Goal: Information Seeking & Learning: Find specific fact

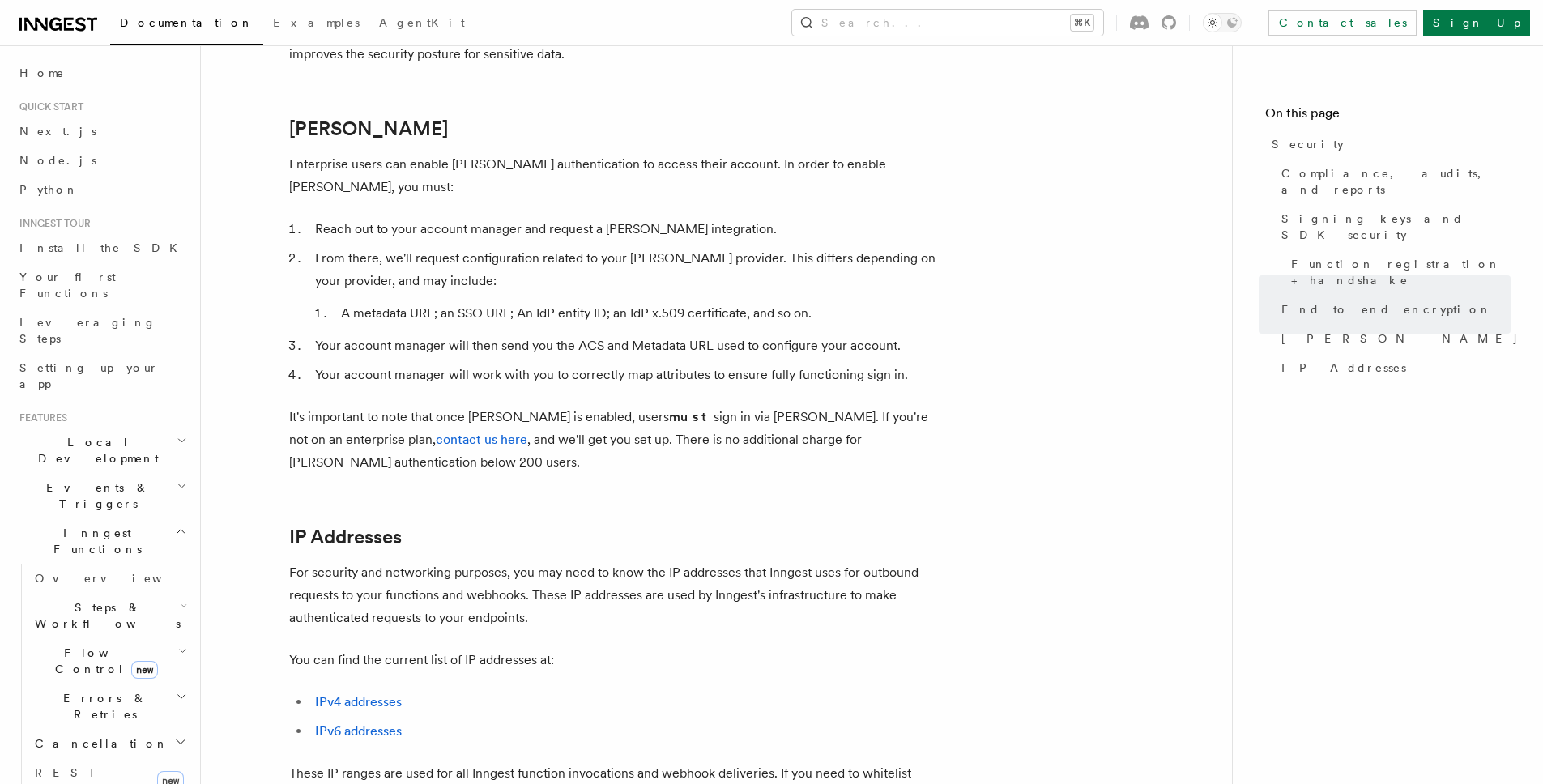
scroll to position [2005, 0]
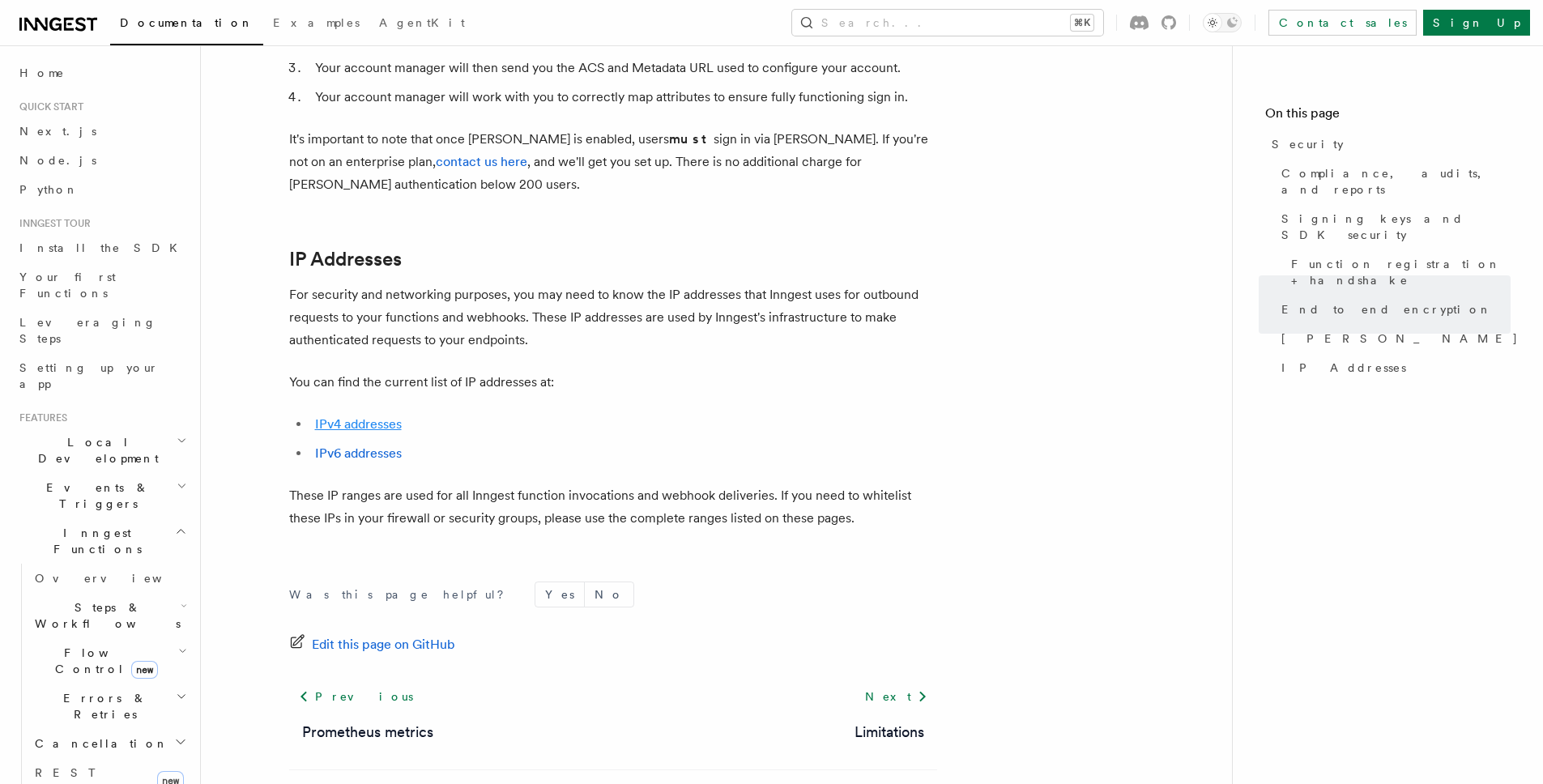
click at [341, 416] on link "IPv4 addresses" at bounding box center [359, 424] width 87 height 15
click at [339, 445] on link "IPv6 addresses" at bounding box center [359, 453] width 87 height 15
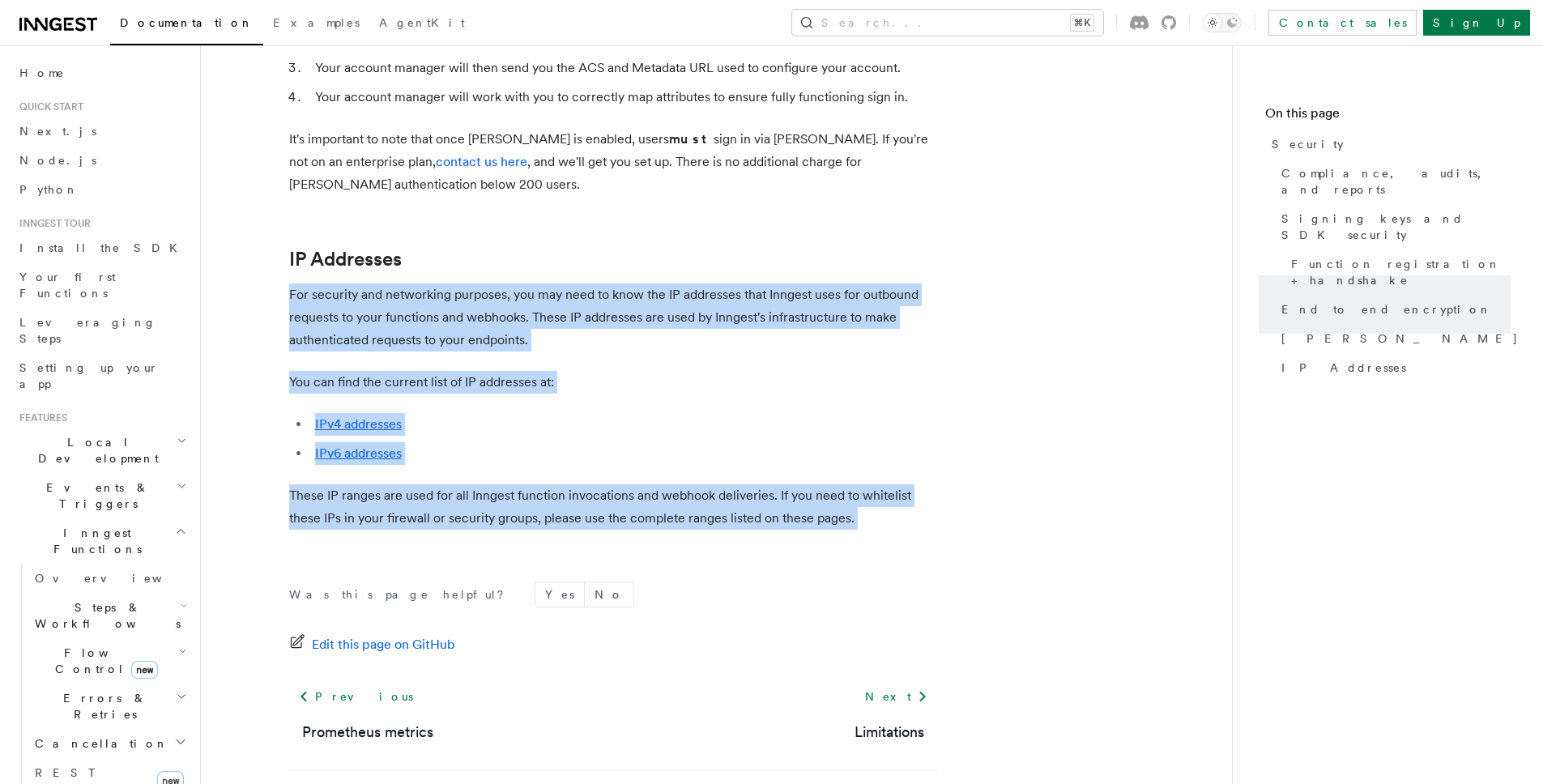
drag, startPoint x: 287, startPoint y: 220, endPoint x: 880, endPoint y: 461, distance: 640.1
click at [880, 484] on p "These IP ranges are used for all Inngest function invocations and webhook deliv…" at bounding box center [613, 506] width 648 height 45
drag, startPoint x: 903, startPoint y: 467, endPoint x: 288, endPoint y: 226, distance: 660.5
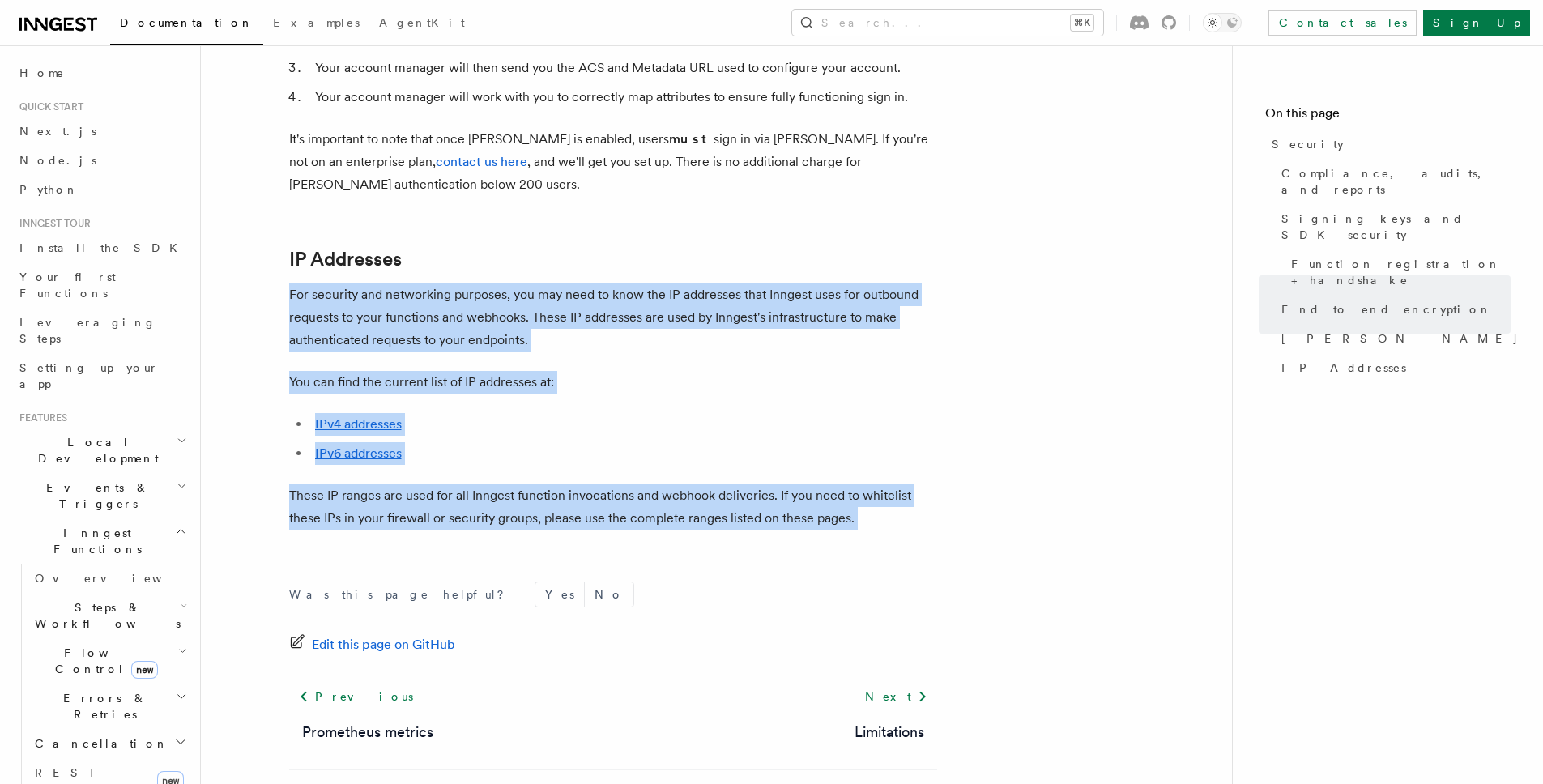
click at [293, 283] on p "For security and networking purposes, you may need to know the IP addresses tha…" at bounding box center [613, 317] width 648 height 68
drag, startPoint x: 293, startPoint y: 227, endPoint x: 878, endPoint y: 457, distance: 628.6
click at [878, 484] on p "These IP ranges are used for all Inngest function invocations and webhook deliv…" at bounding box center [613, 506] width 648 height 45
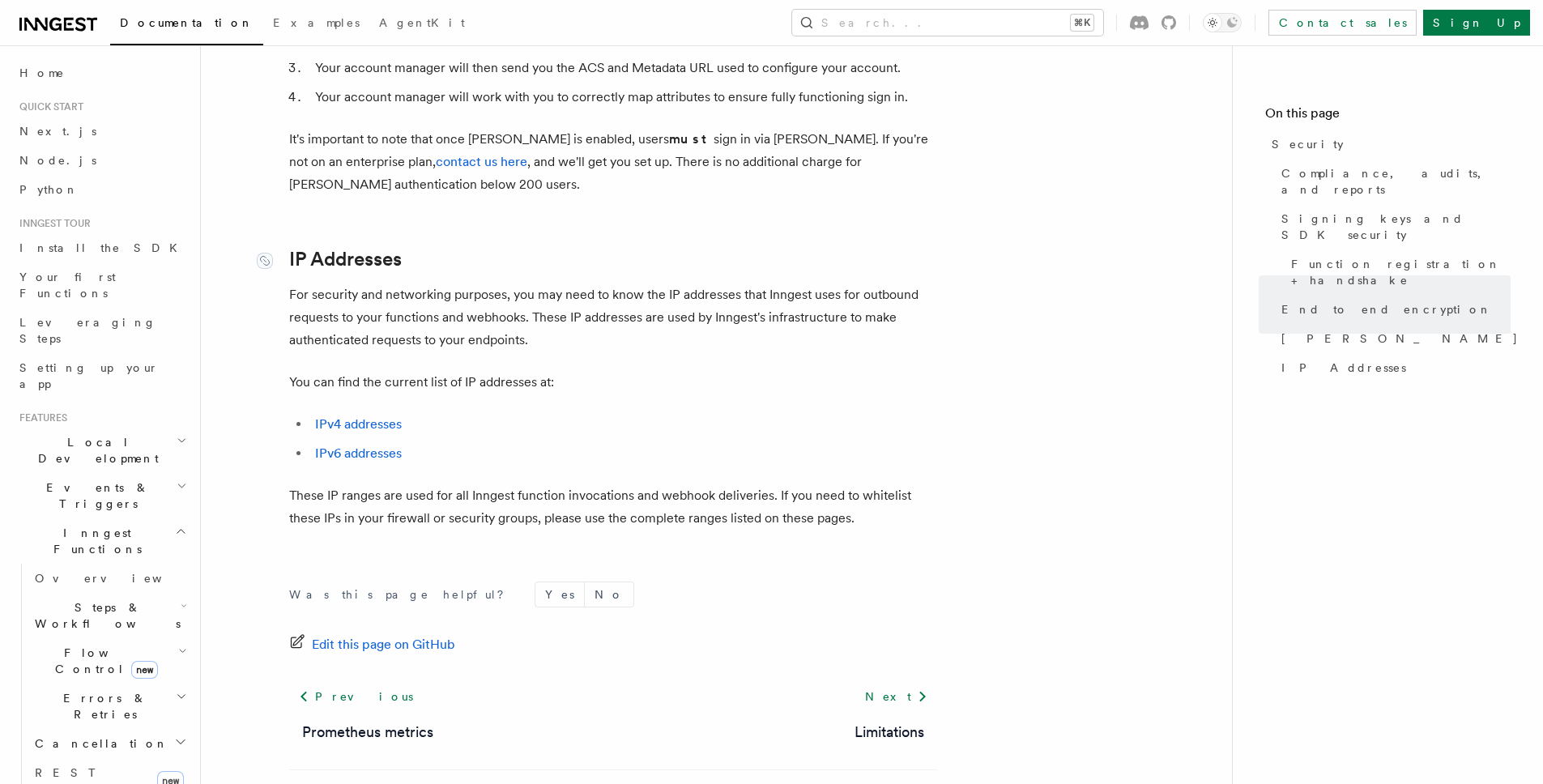
drag, startPoint x: 410, startPoint y: 192, endPoint x: 349, endPoint y: 184, distance: 61.5
click at [404, 248] on h2 "IP Addresses" at bounding box center [613, 259] width 648 height 23
click at [265, 257] on icon at bounding box center [263, 260] width 9 height 9
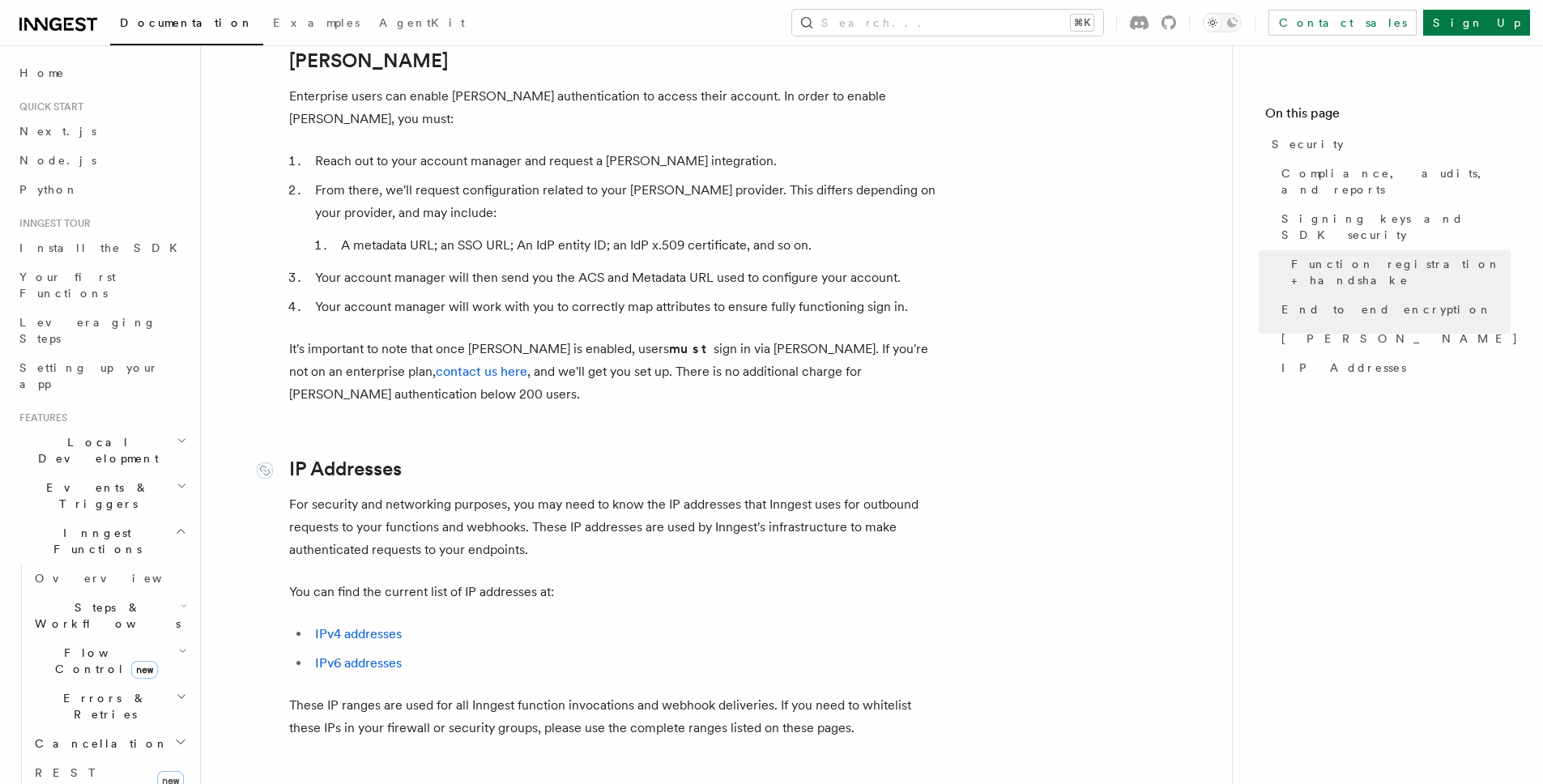
scroll to position [1840, 0]
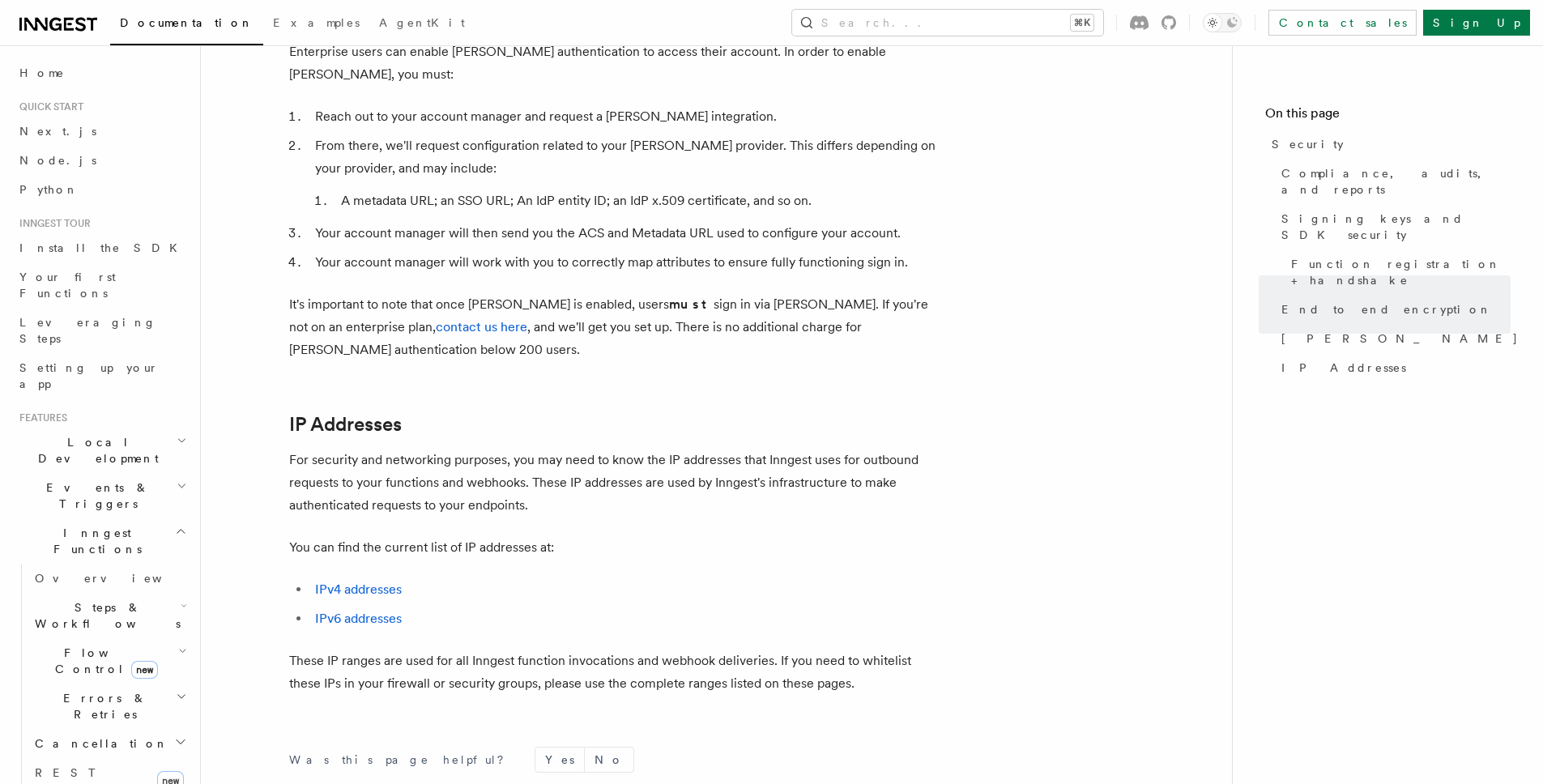
click at [308, 649] on p "These IP ranges are used for all Inngest function invocations and webhook deliv…" at bounding box center [613, 672] width 648 height 45
drag, startPoint x: 308, startPoint y: 596, endPoint x: 631, endPoint y: 590, distance: 323.1
click at [619, 649] on p "These IP ranges are used for all Inngest function invocations and webhook deliv…" at bounding box center [613, 672] width 648 height 45
click at [758, 649] on p "These IP ranges are used for all Inngest function invocations and webhook deliv…" at bounding box center [613, 672] width 648 height 45
click at [872, 649] on p "These IP ranges are used for all Inngest function invocations and webhook deliv…" at bounding box center [613, 672] width 648 height 45
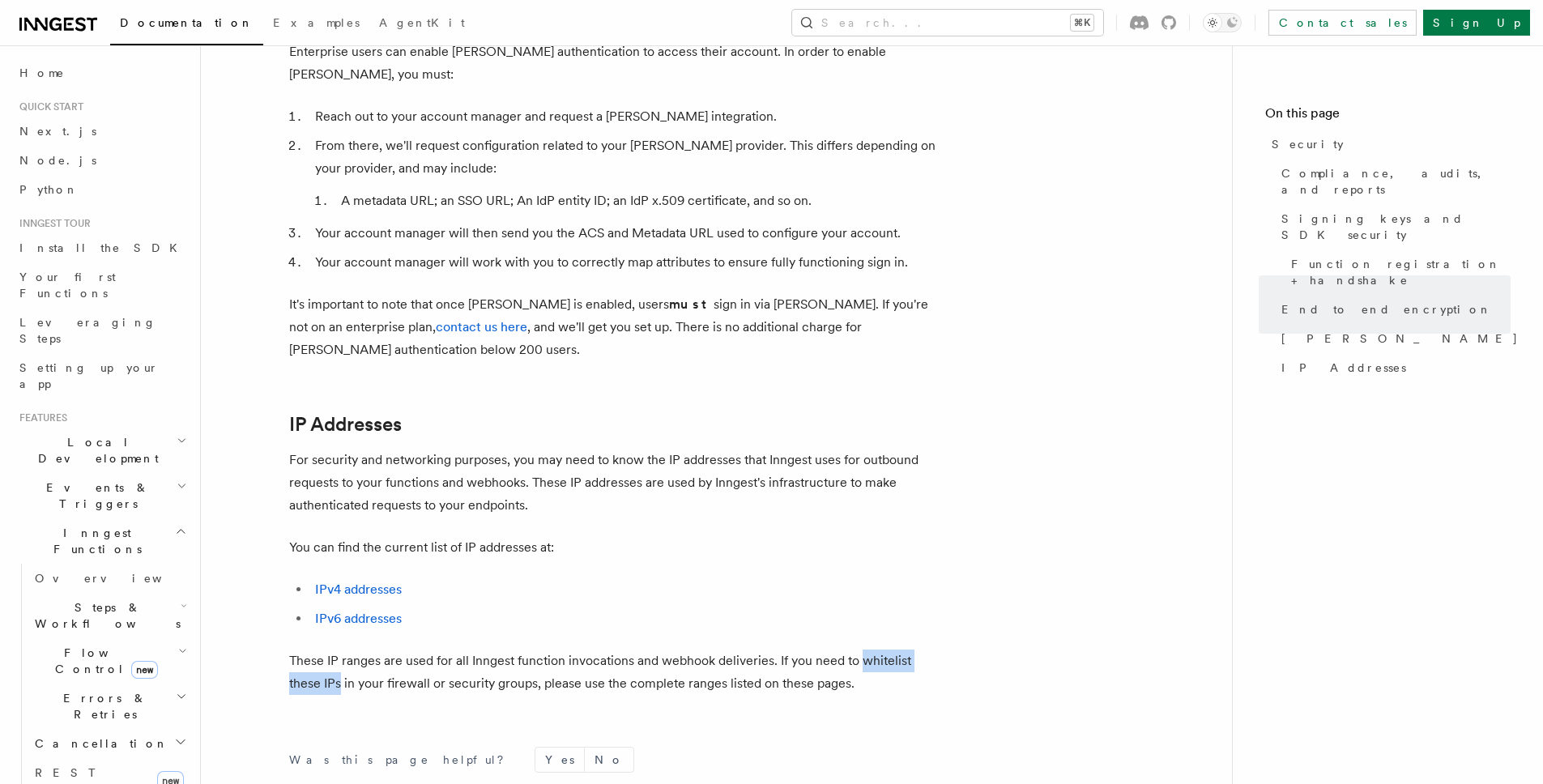
drag, startPoint x: 872, startPoint y: 596, endPoint x: 336, endPoint y: 614, distance: 536.3
click at [336, 649] on p "These IP ranges are used for all Inngest function invocations and webhook deliv…" at bounding box center [613, 672] width 648 height 45
copy p "whitelist these IPs"
